Goal: Task Accomplishment & Management: Manage account settings

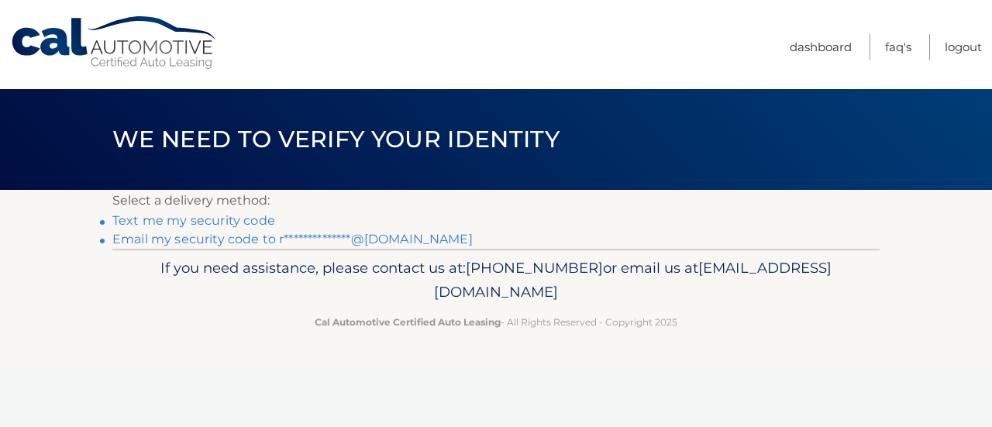
click at [246, 233] on link "**********" at bounding box center [292, 239] width 360 height 15
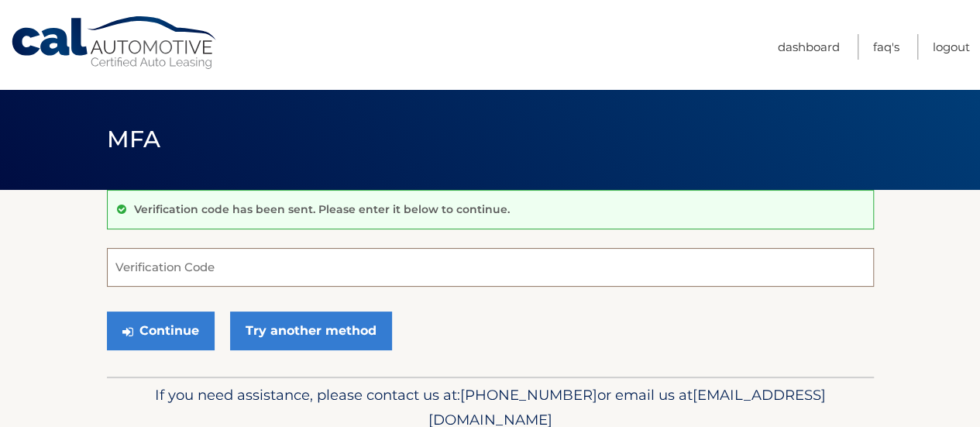
click at [144, 258] on input "Verification Code" at bounding box center [490, 267] width 767 height 39
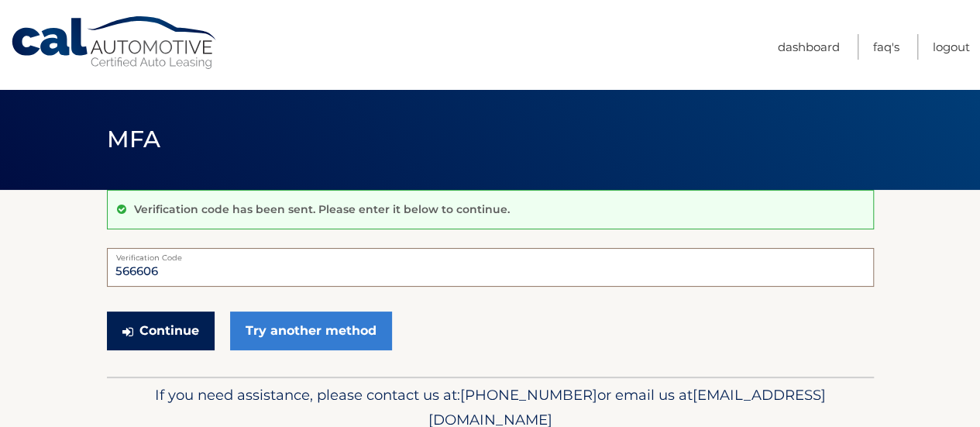
type input "566606"
click at [174, 325] on button "Continue" at bounding box center [161, 330] width 108 height 39
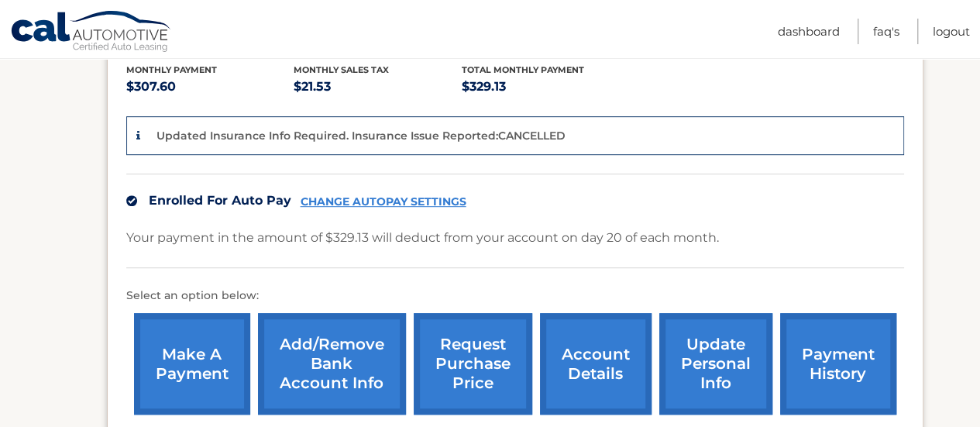
scroll to position [387, 0]
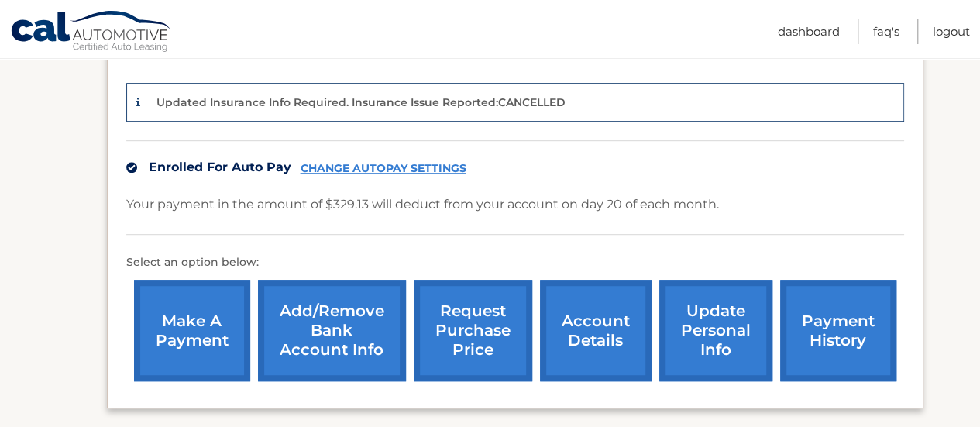
click at [370, 162] on link "CHANGE AUTOPAY SETTINGS" at bounding box center [384, 168] width 166 height 13
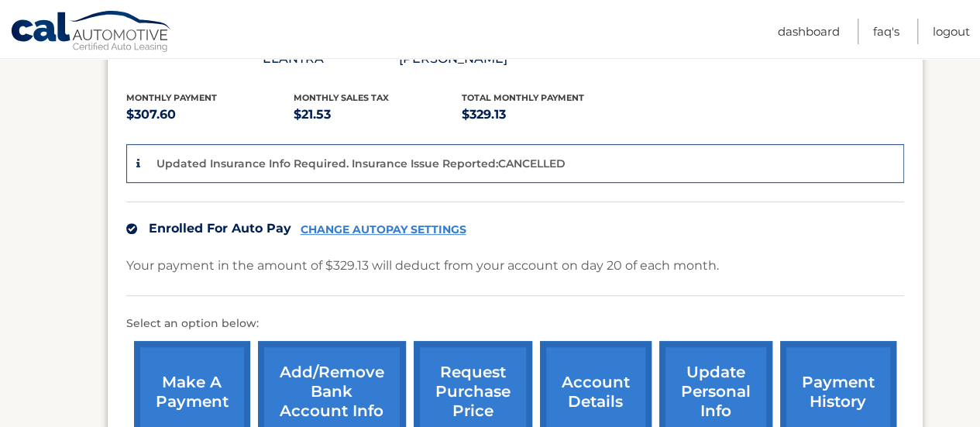
scroll to position [375, 0]
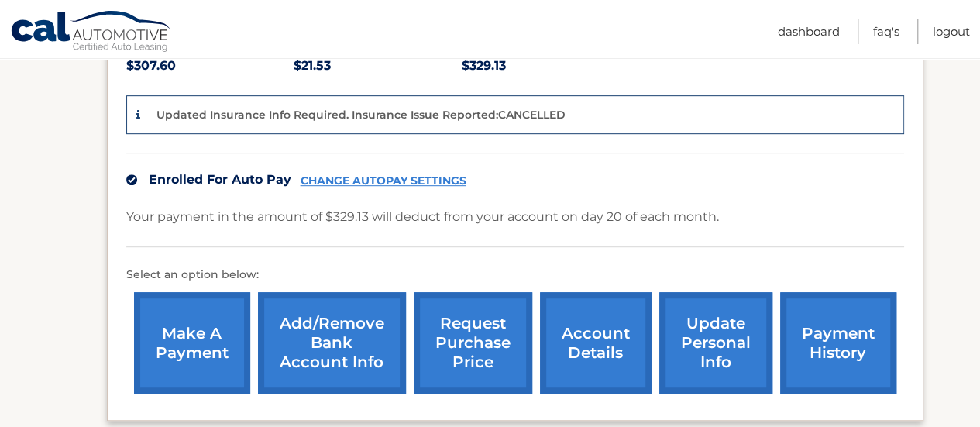
click at [374, 184] on link "CHANGE AUTOPAY SETTINGS" at bounding box center [384, 180] width 166 height 13
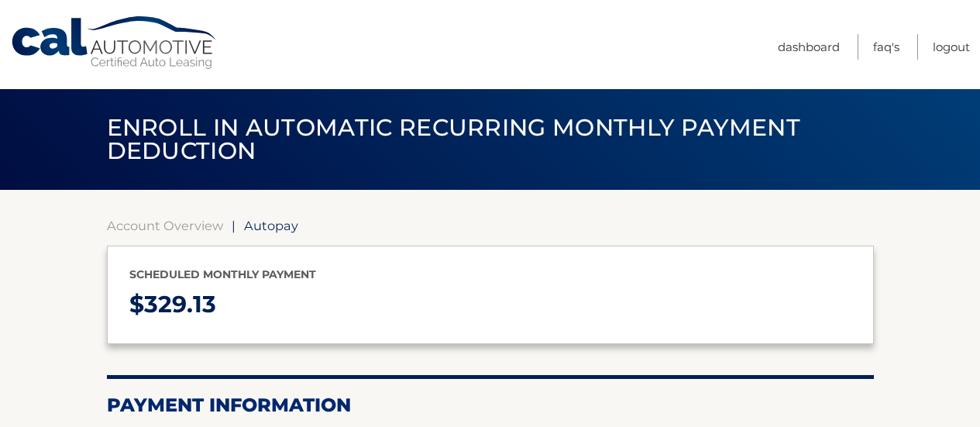
select select "ZDA3ZDRiY2ItODU2MS00MWE2LWFhNGEtMWYwYWVjZmM3MzFh"
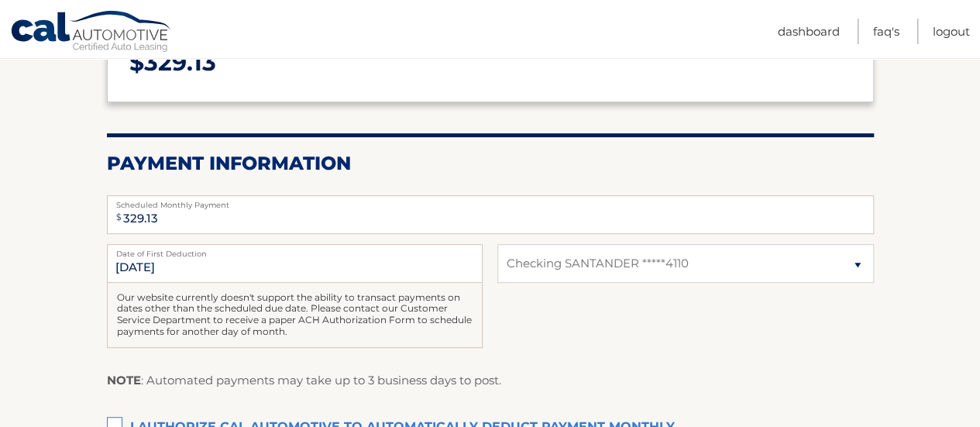
scroll to position [239, 0]
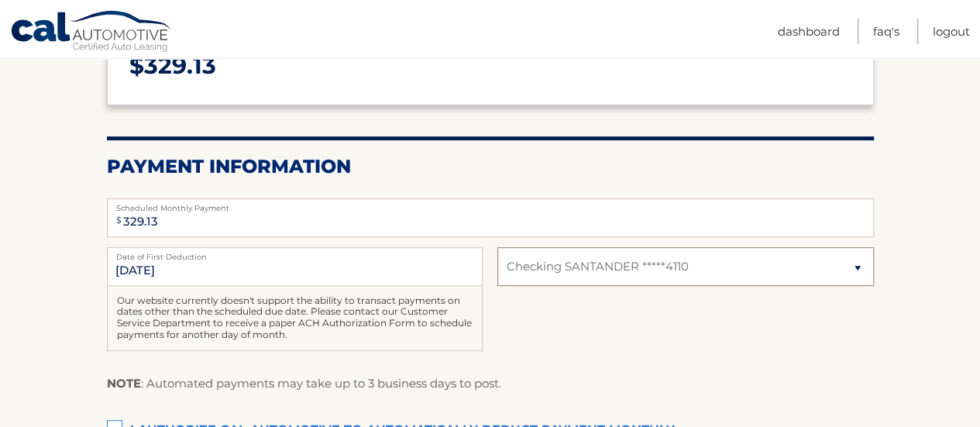
click at [853, 272] on select "Select Bank Account Checking SANTANDER *****4110" at bounding box center [685, 266] width 376 height 39
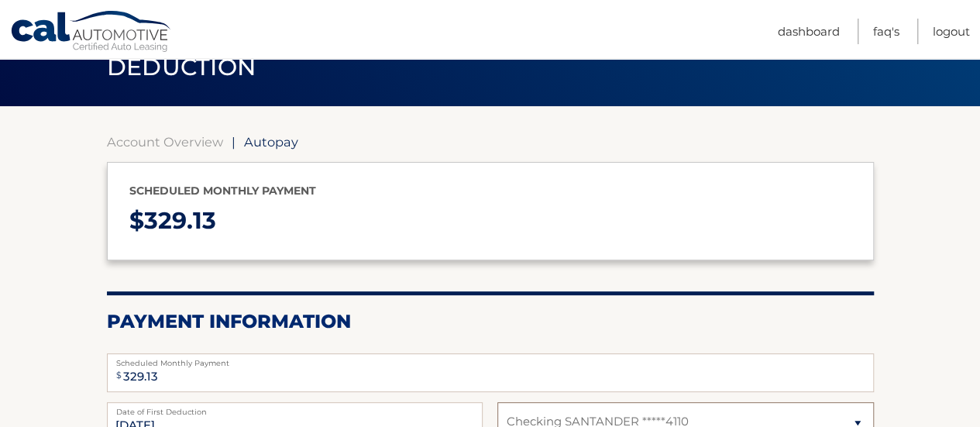
scroll to position [0, 0]
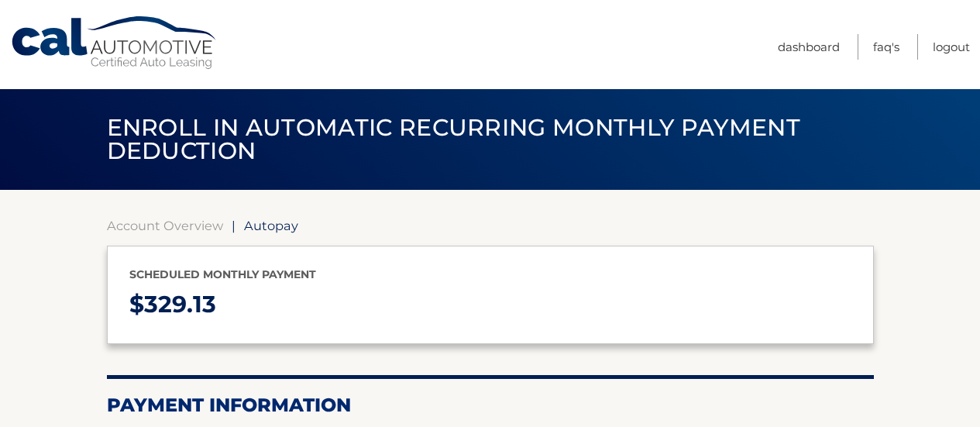
select select "ZDA3ZDRiY2ItODU2MS00MWE2LWFhNGEtMWYwYWVjZmM3MzFh"
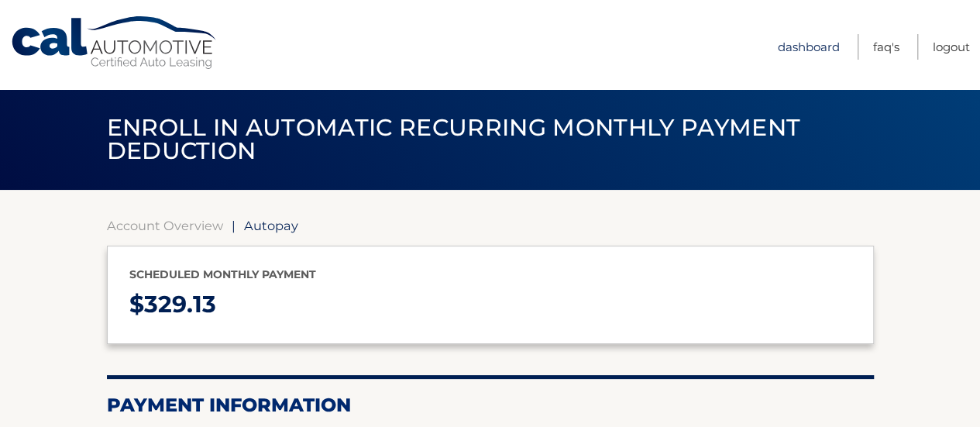
click at [779, 41] on link "Dashboard" at bounding box center [809, 47] width 62 height 26
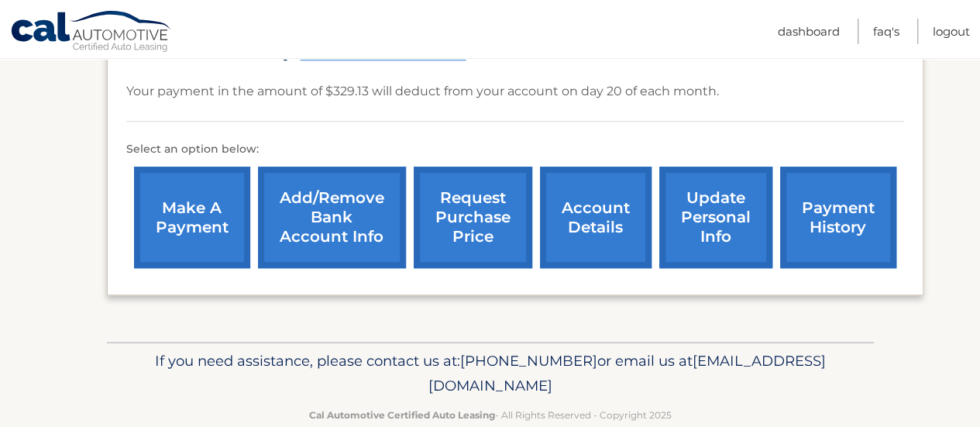
scroll to position [530, 0]
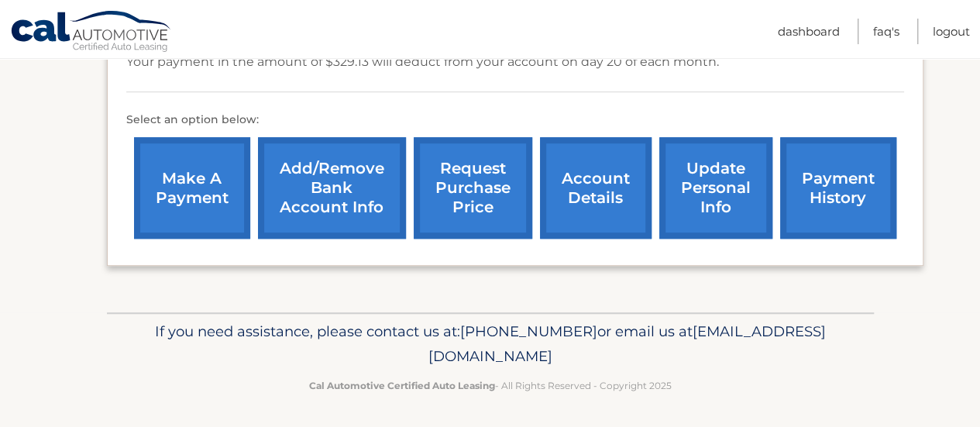
click at [338, 184] on link "Add/Remove bank account info" at bounding box center [332, 187] width 148 height 101
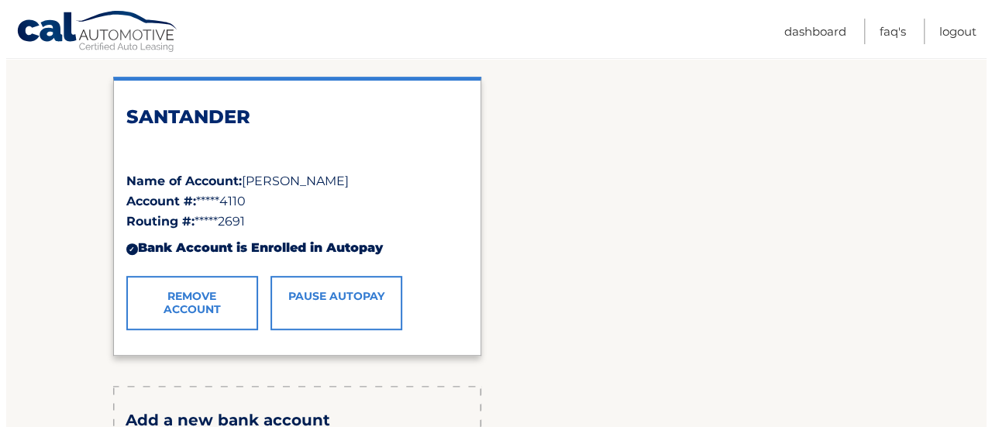
scroll to position [310, 0]
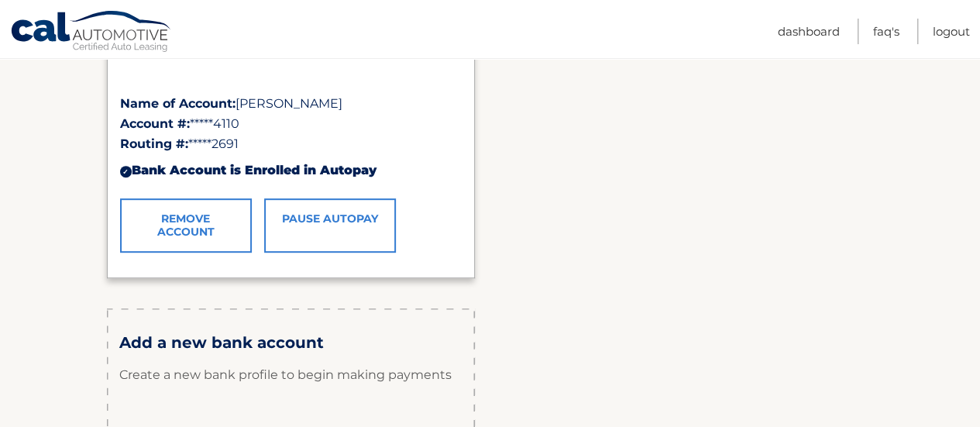
click at [197, 222] on link "Remove Account" at bounding box center [186, 225] width 132 height 54
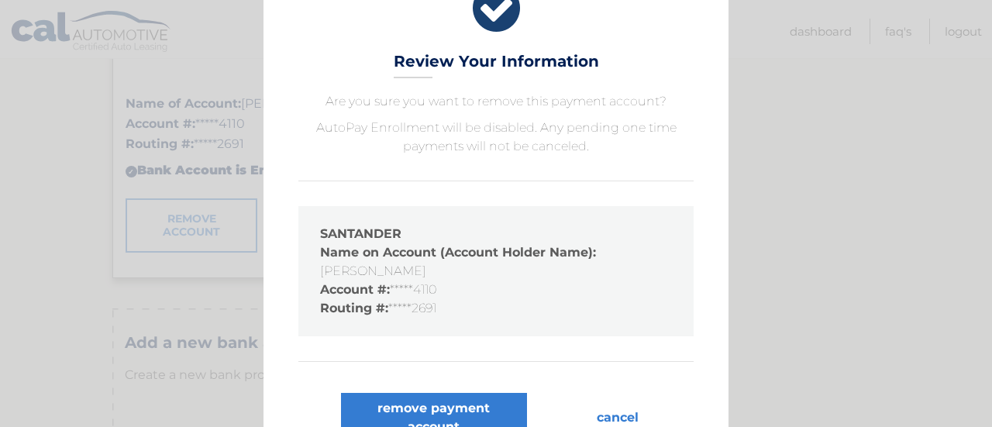
scroll to position [73, 0]
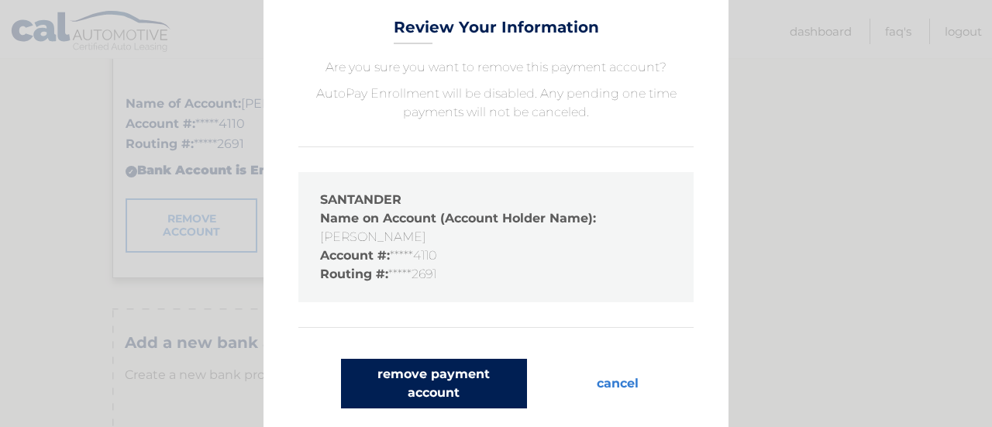
click at [434, 380] on button "remove payment account" at bounding box center [434, 384] width 186 height 50
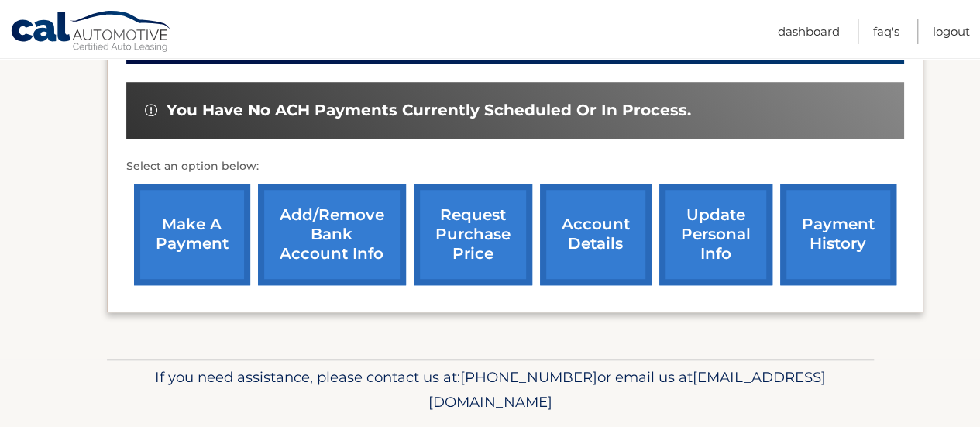
scroll to position [589, 0]
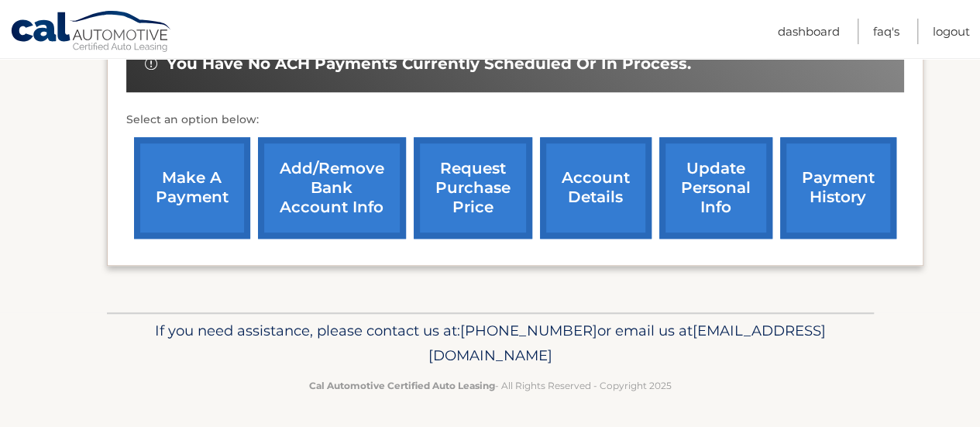
click at [817, 201] on link "payment history" at bounding box center [838, 187] width 116 height 101
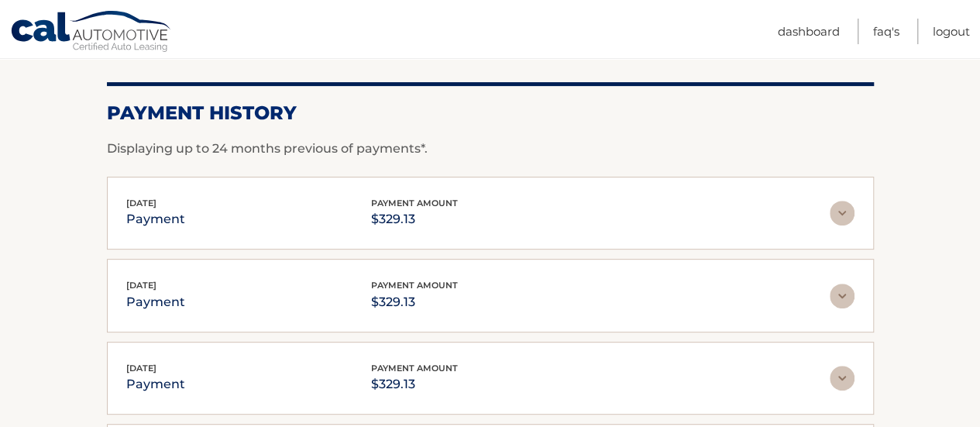
scroll to position [232, 0]
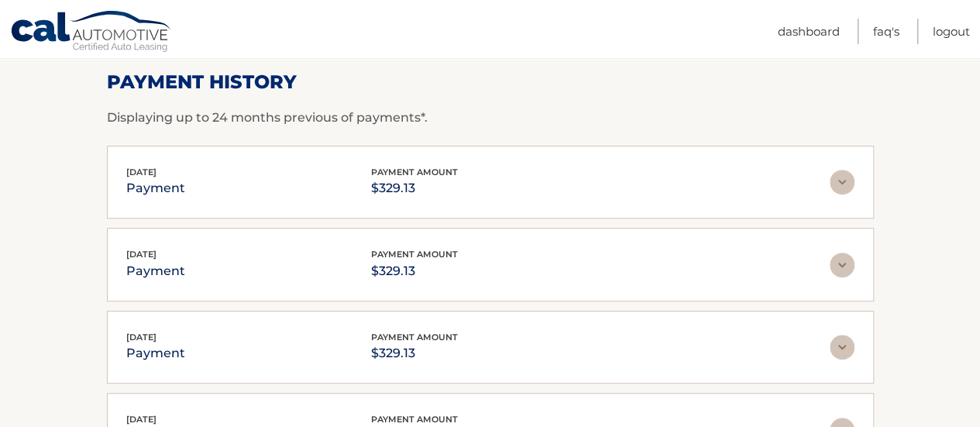
click at [841, 177] on img at bounding box center [842, 182] width 25 height 25
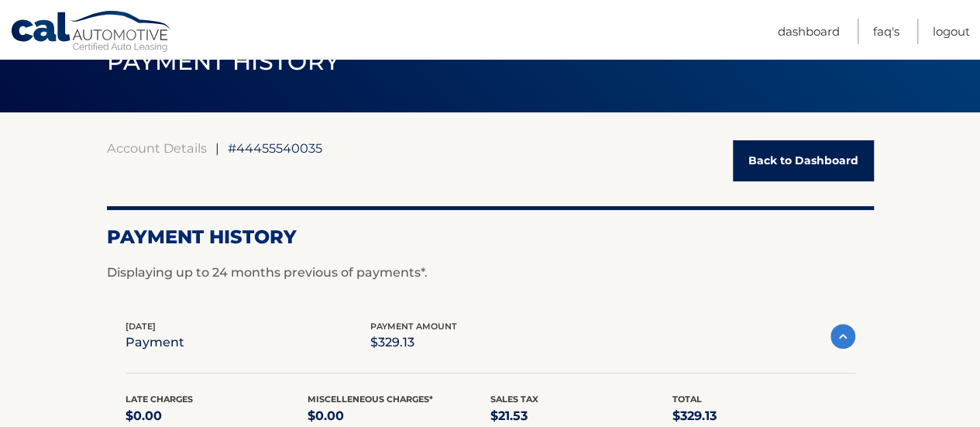
scroll to position [0, 0]
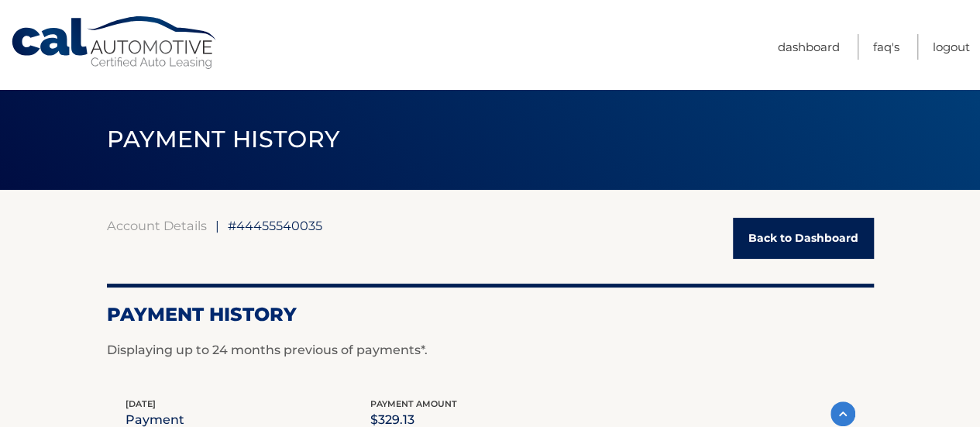
click at [820, 229] on link "Back to Dashboard" at bounding box center [803, 238] width 141 height 41
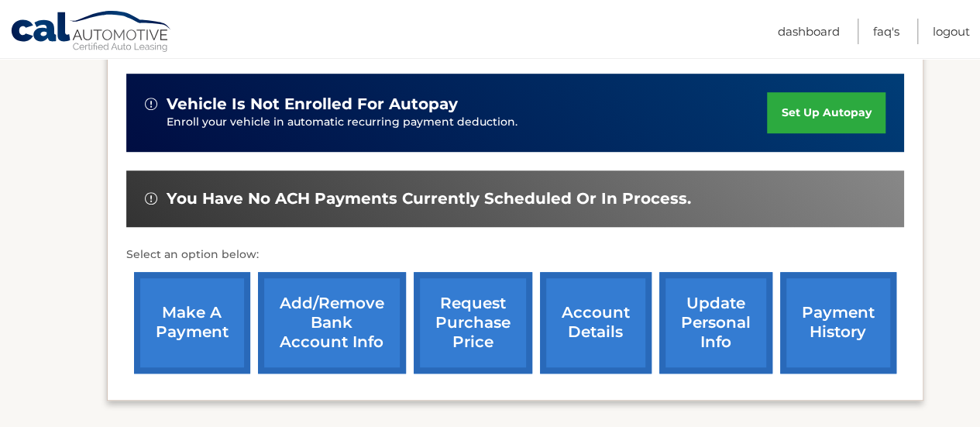
scroll to position [542, 0]
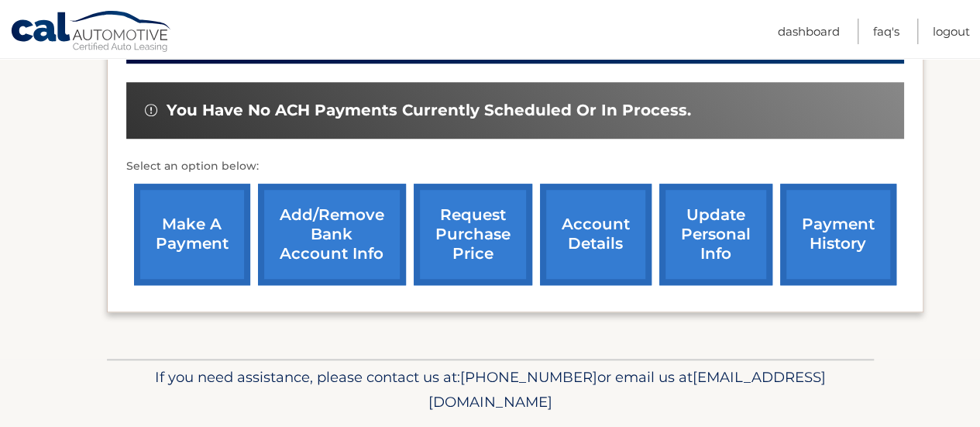
click at [308, 230] on link "Add/Remove bank account info" at bounding box center [332, 234] width 148 height 101
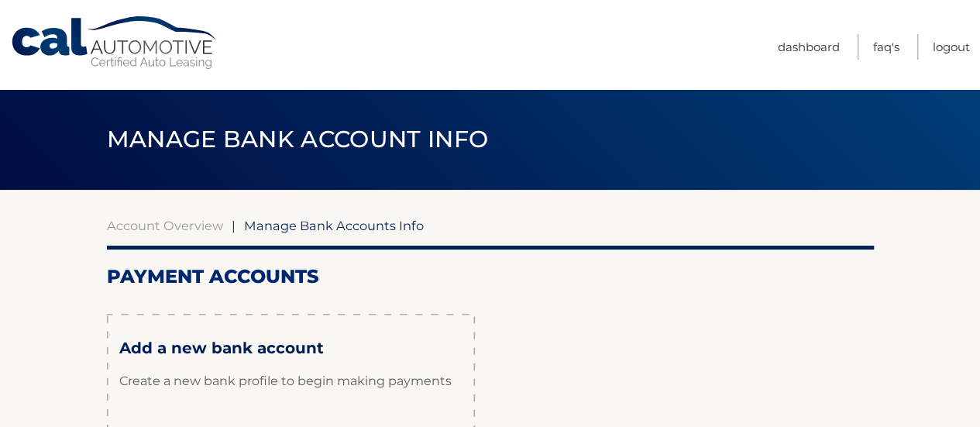
click at [61, 30] on link "Cal Automotive" at bounding box center [114, 42] width 209 height 55
